Goal: Transaction & Acquisition: Purchase product/service

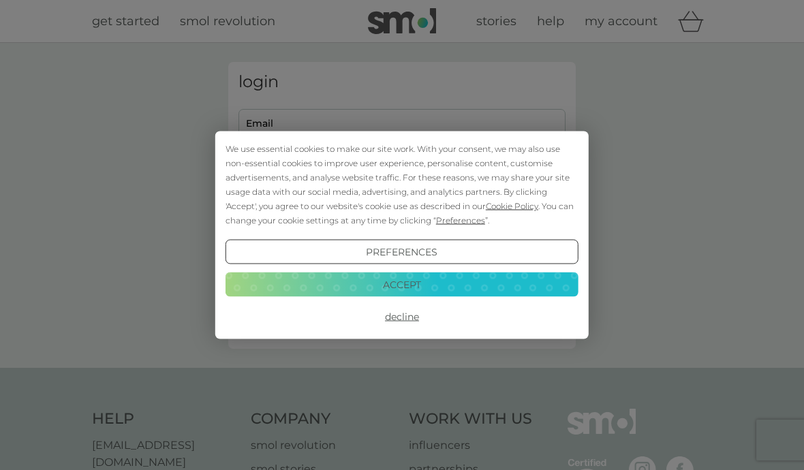
click at [414, 282] on button "Accept" at bounding box center [401, 284] width 353 height 25
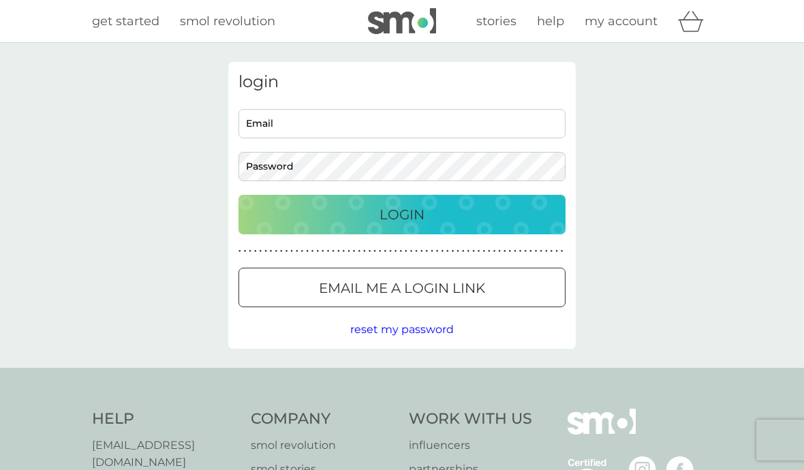
click at [402, 120] on input "Email" at bounding box center [401, 123] width 327 height 29
type input "[EMAIL_ADDRESS][DOMAIN_NAME]"
click at [402, 214] on button "Login" at bounding box center [401, 214] width 327 height 39
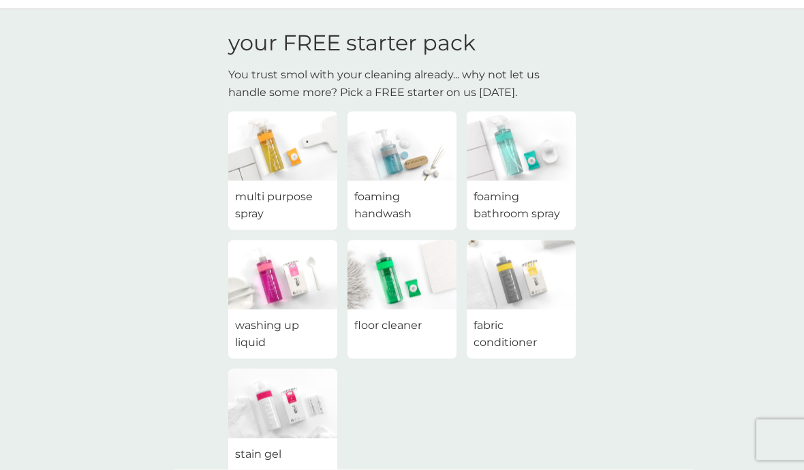
scroll to position [34, 0]
click at [491, 334] on span "fabric conditioner" at bounding box center [520, 333] width 95 height 35
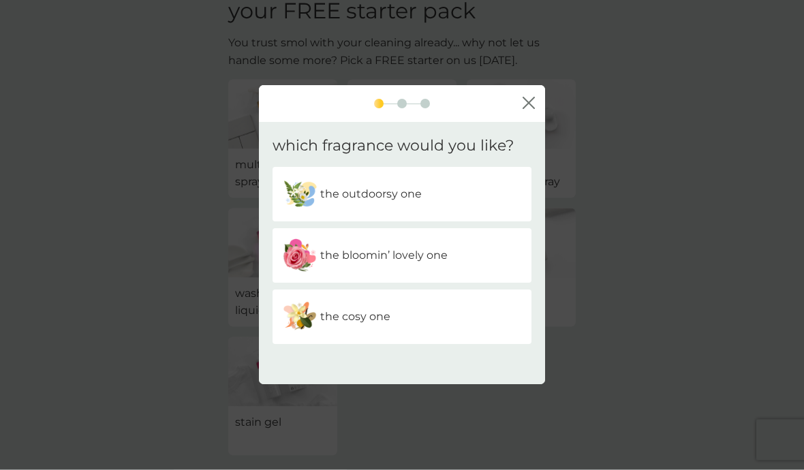
scroll to position [66, 0]
click at [371, 326] on p "the cosy one" at bounding box center [355, 317] width 70 height 18
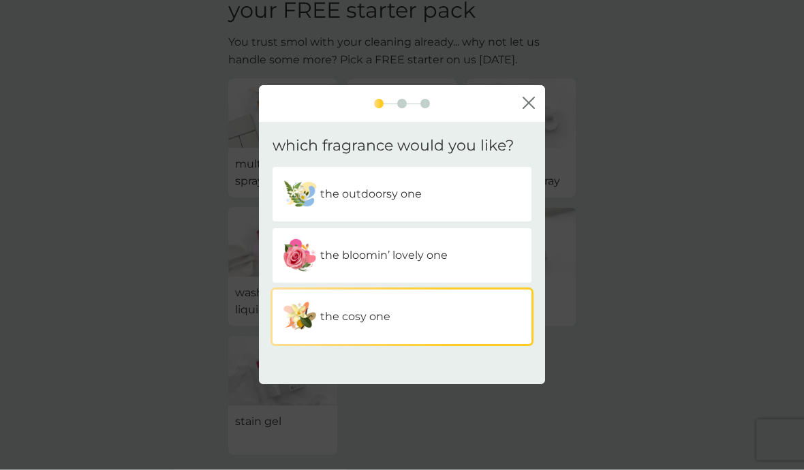
scroll to position [67, 0]
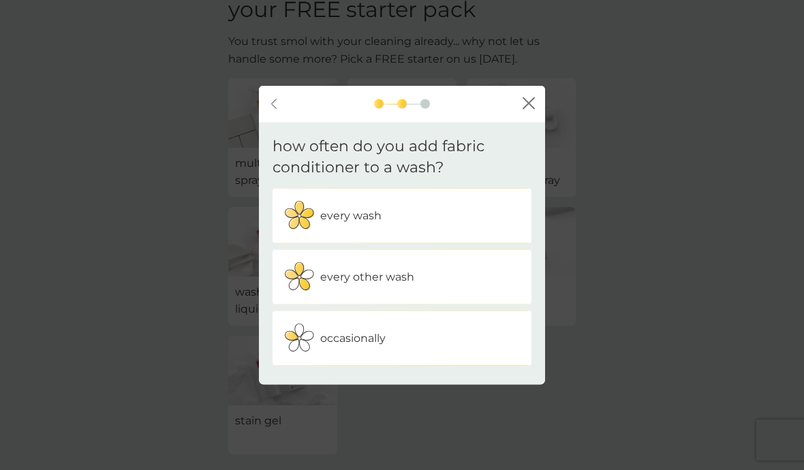
click at [442, 294] on div "every other wash" at bounding box center [402, 276] width 238 height 34
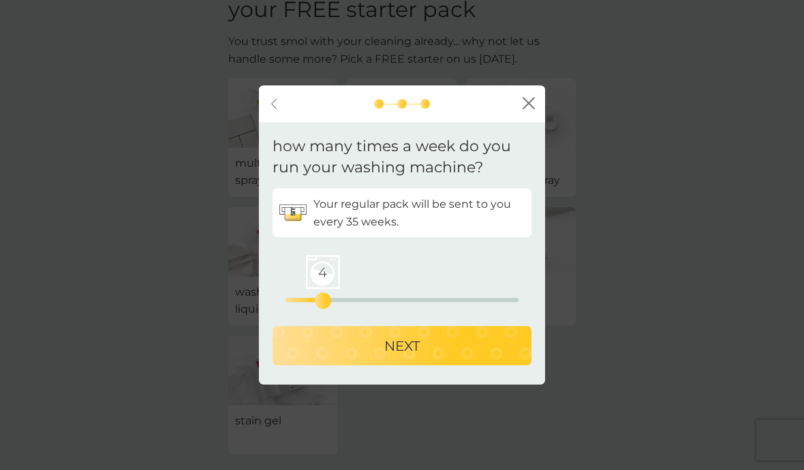
click at [397, 356] on p "NEXT" at bounding box center [401, 345] width 35 height 22
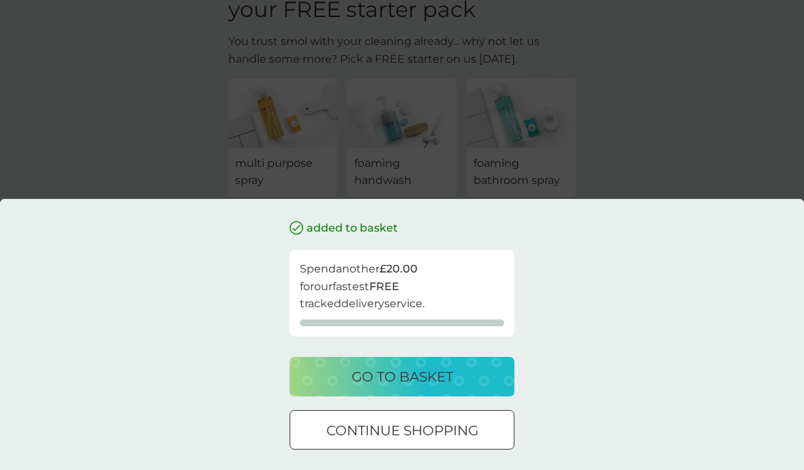
click at [427, 387] on p "go to basket" at bounding box center [401, 377] width 101 height 22
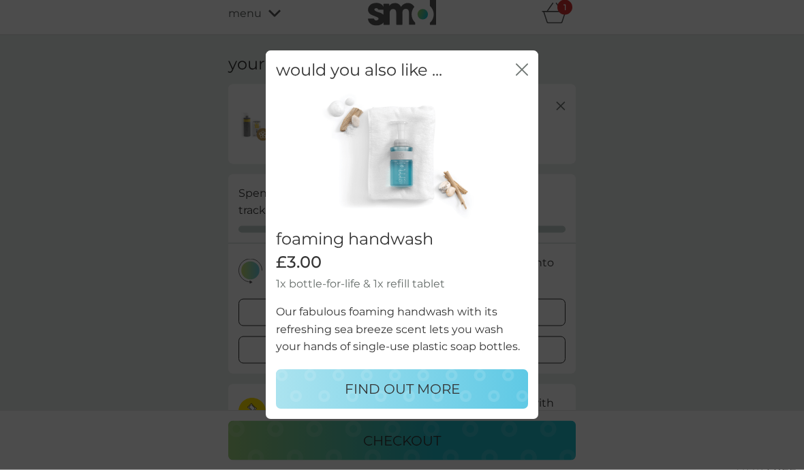
click at [523, 72] on icon "close" at bounding box center [524, 70] width 5 height 11
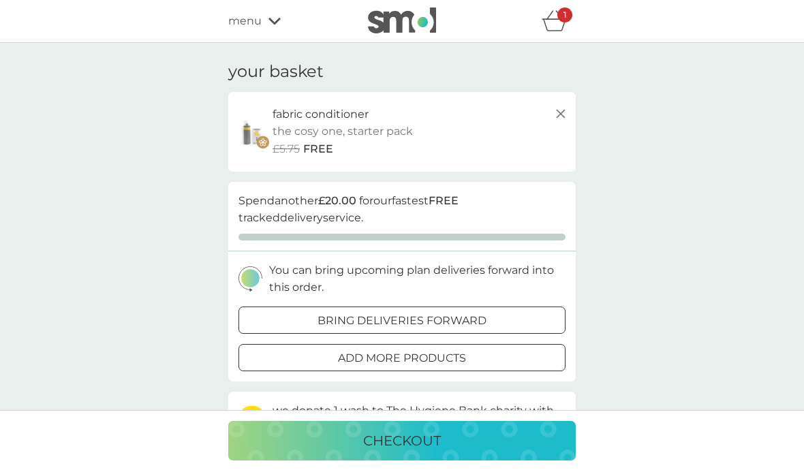
click at [561, 112] on line at bounding box center [560, 114] width 8 height 8
